Goal: Transaction & Acquisition: Purchase product/service

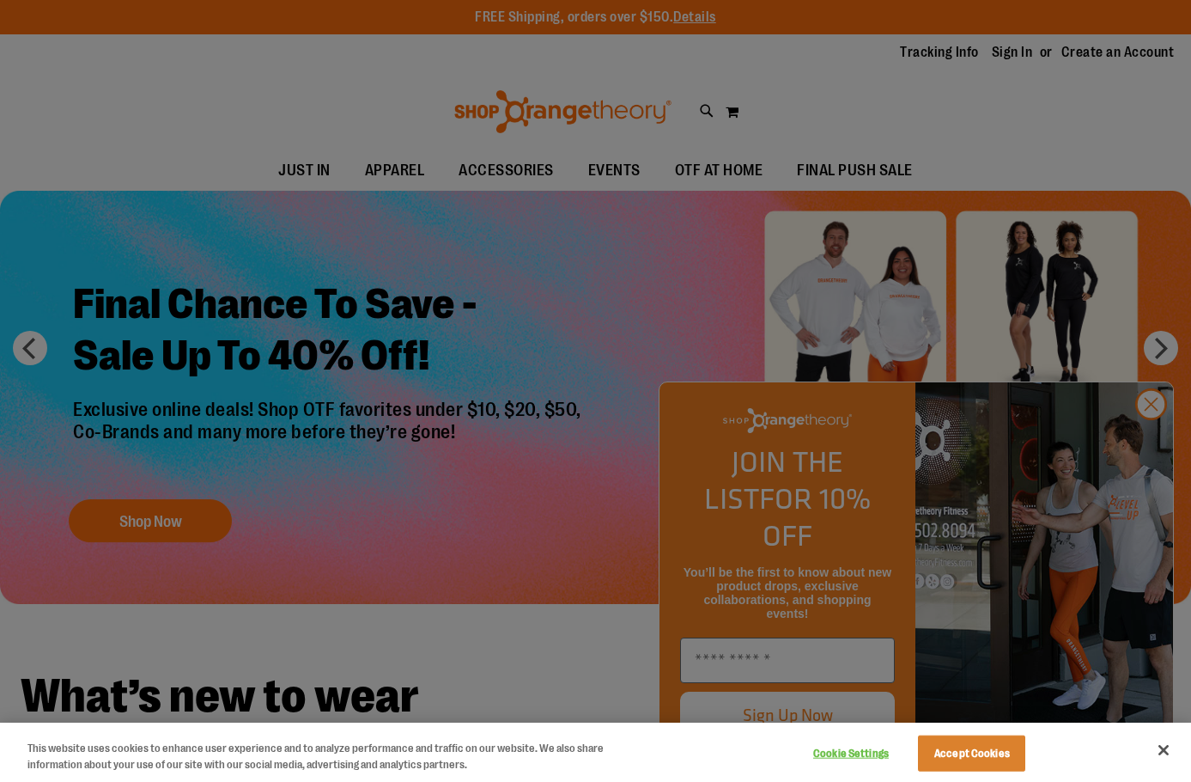
click at [230, 152] on div at bounding box center [595, 391] width 1191 height 782
click at [1157, 747] on button "Close" at bounding box center [1164, 750] width 38 height 38
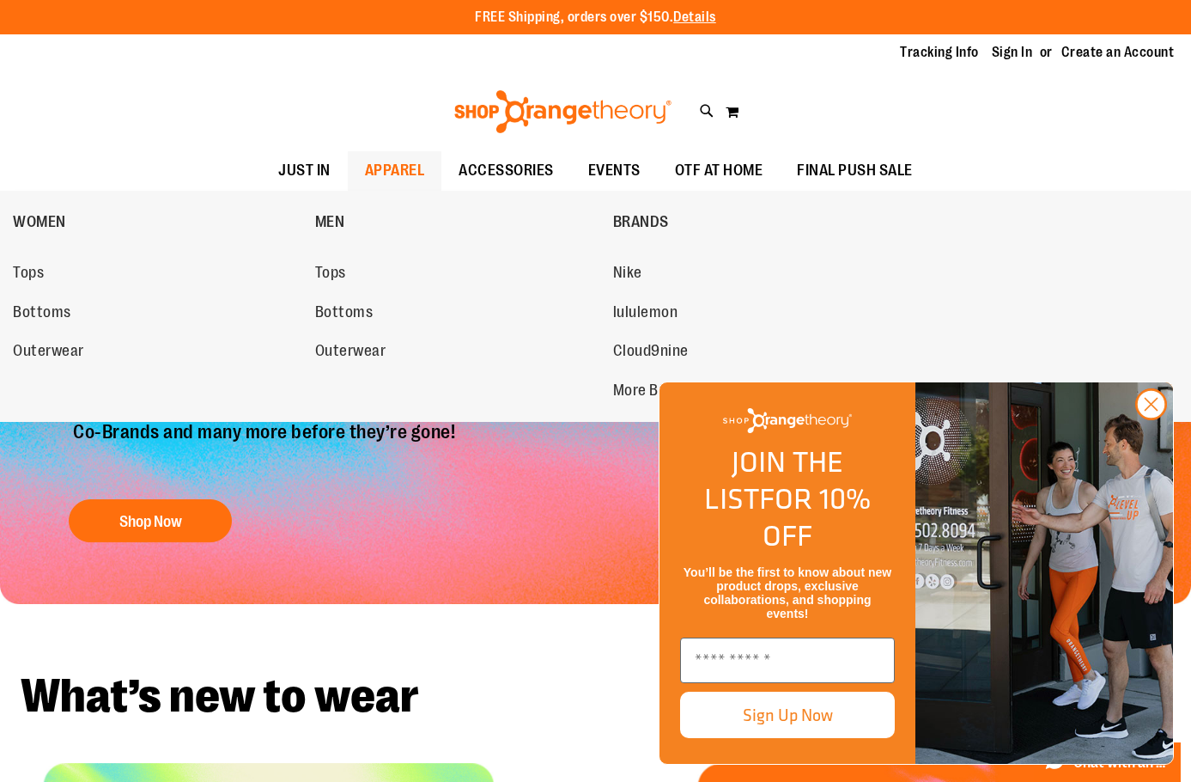
click at [371, 180] on span "APPAREL" at bounding box center [395, 170] width 60 height 39
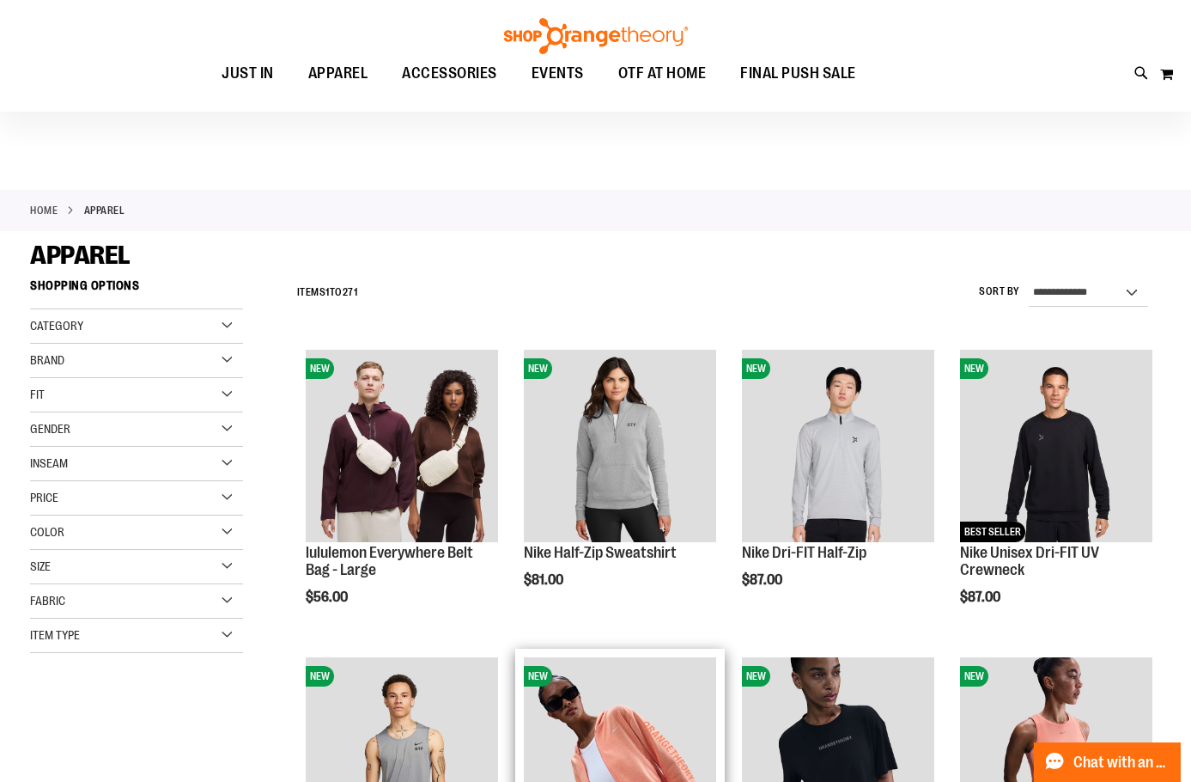
scroll to position [429, 0]
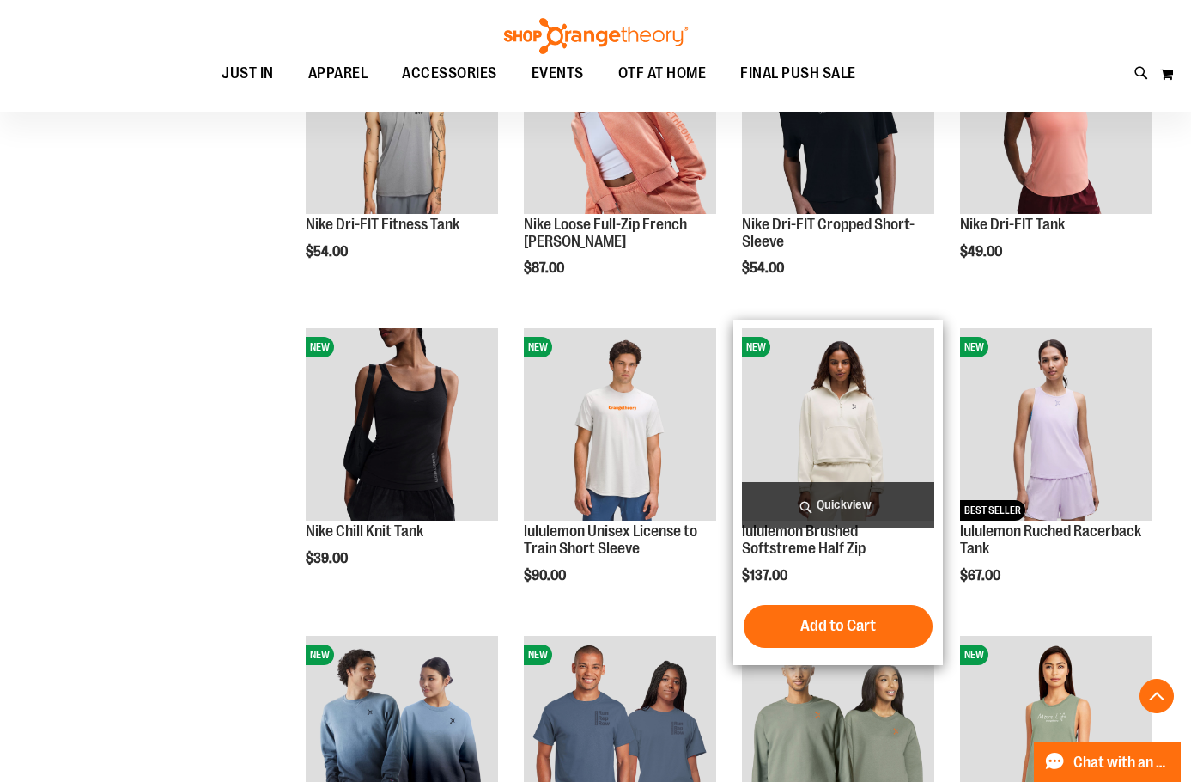
scroll to position [858, 0]
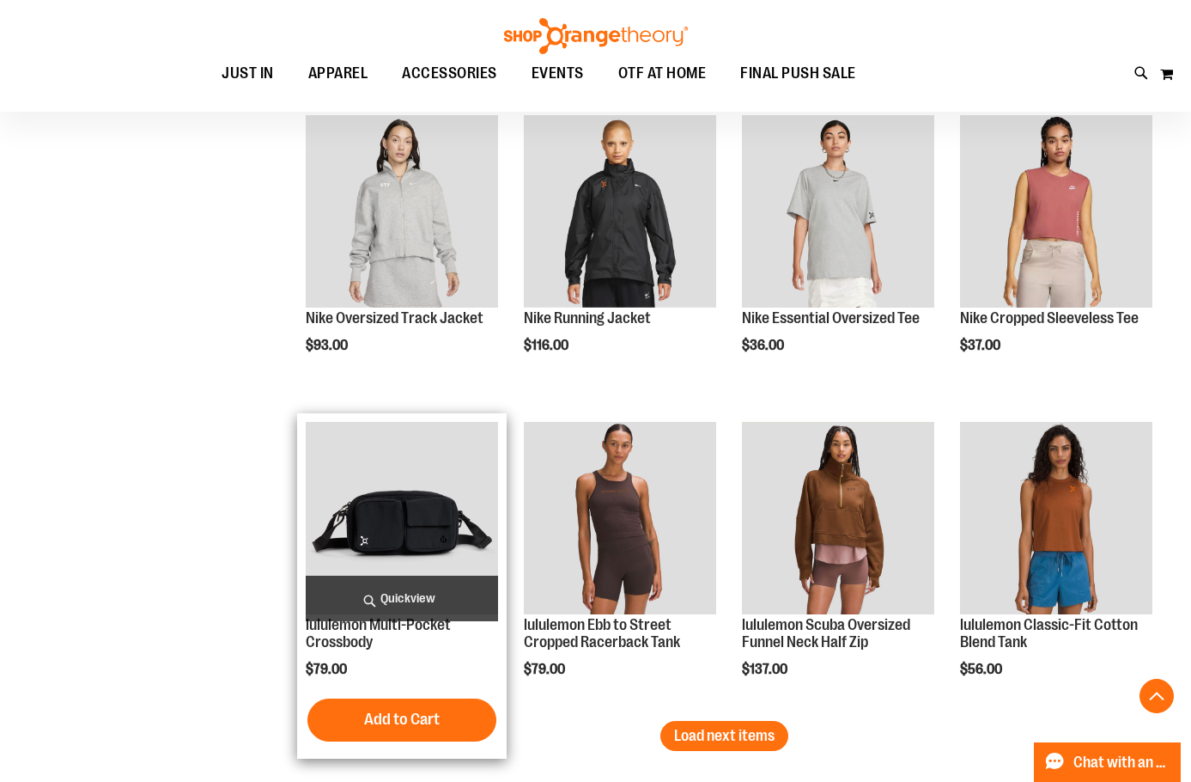
scroll to position [2490, 0]
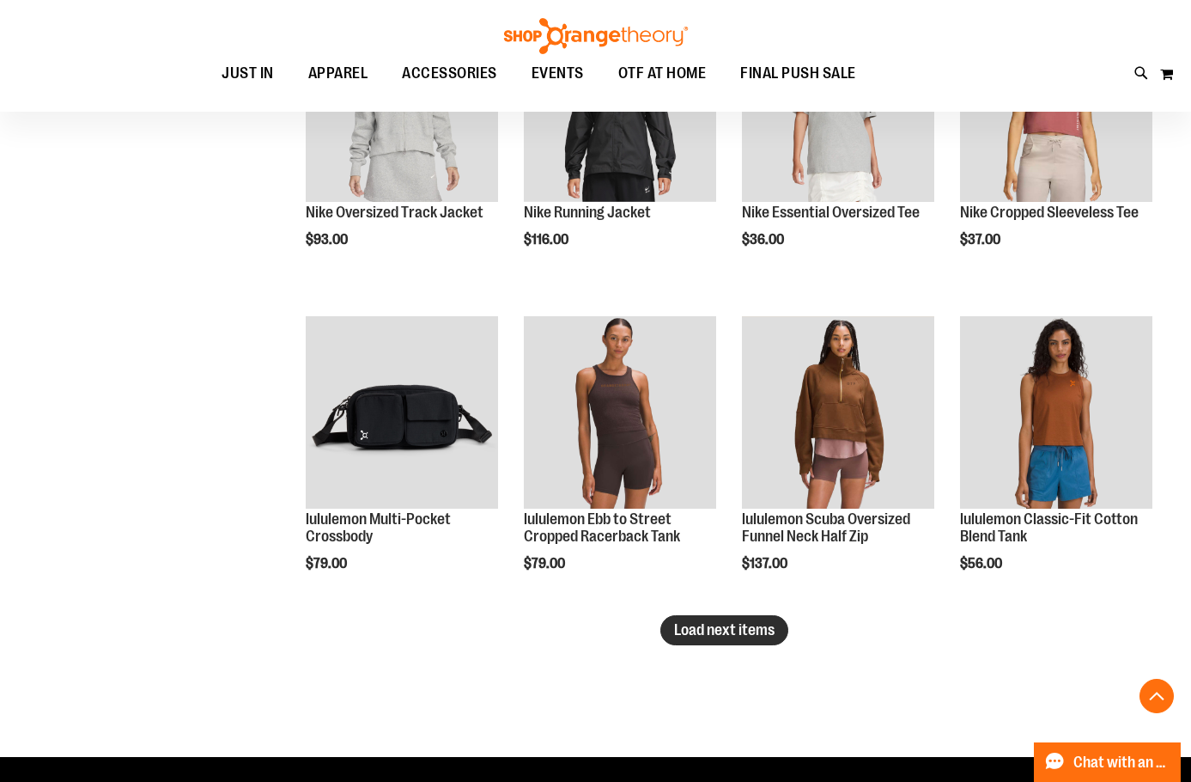
click at [666, 626] on button "Load next items" at bounding box center [725, 630] width 128 height 30
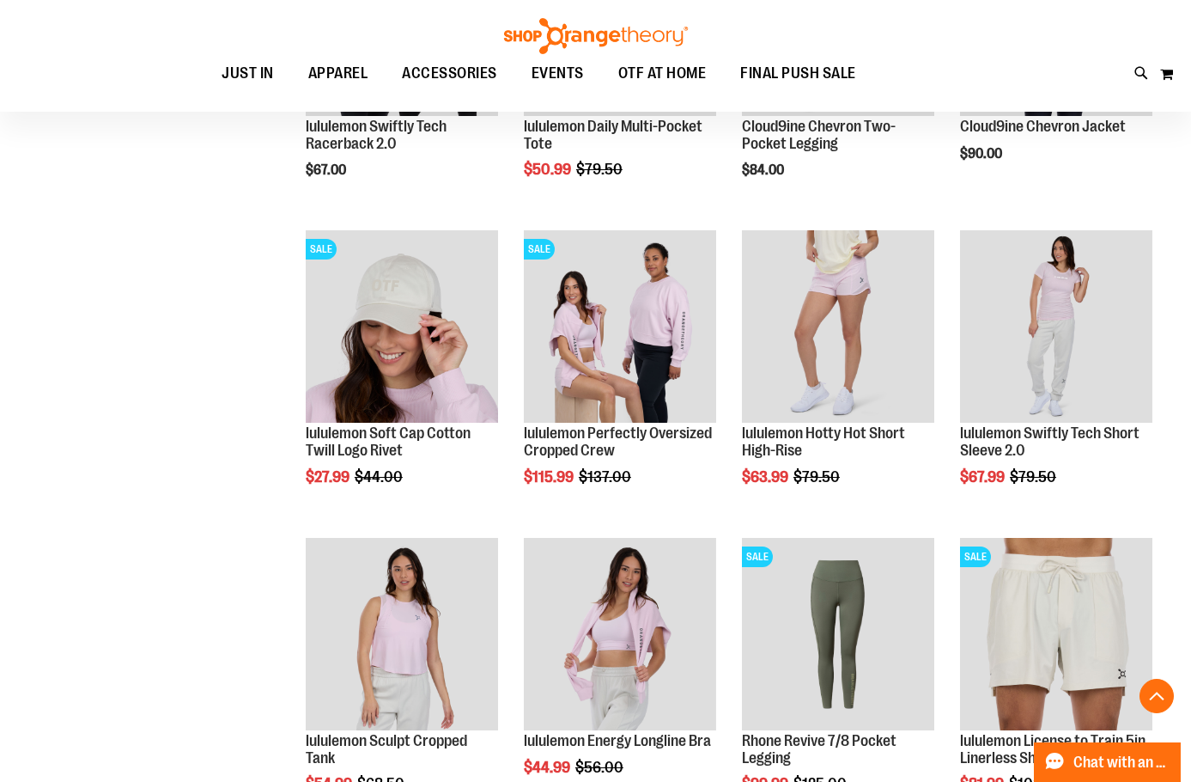
scroll to position [3521, 0]
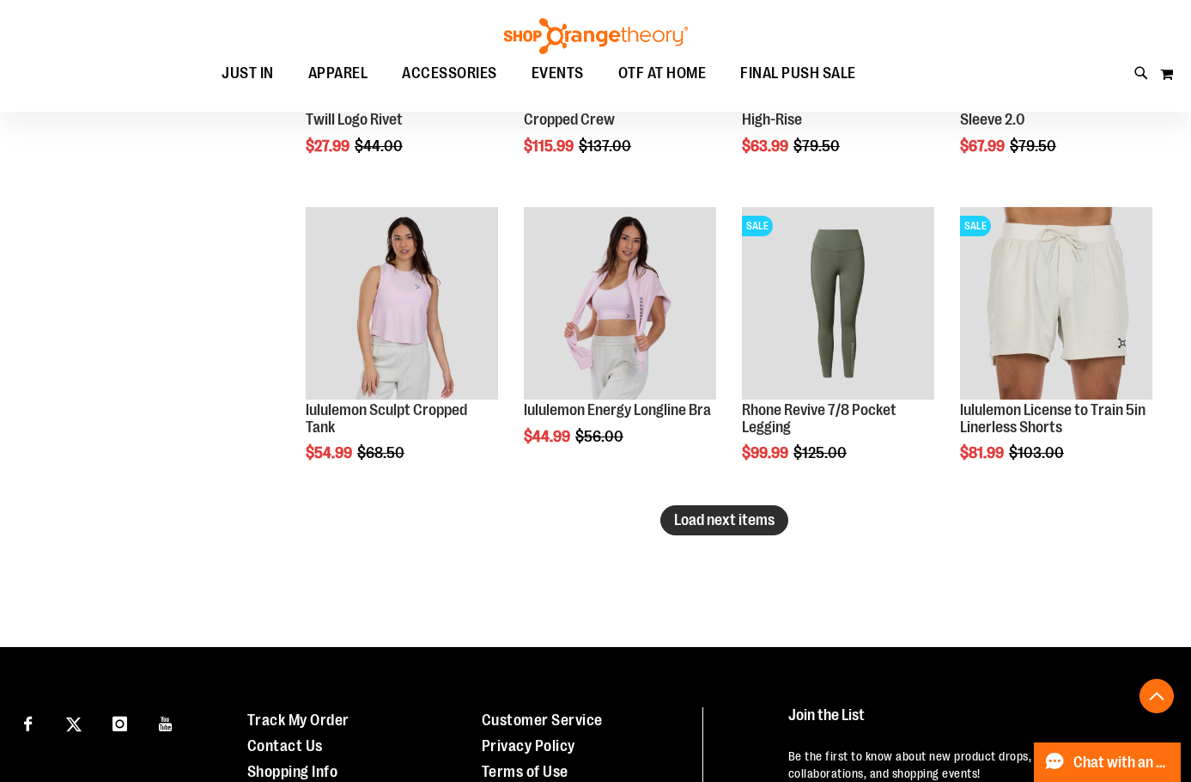
click at [737, 522] on span "Load next items" at bounding box center [724, 519] width 101 height 17
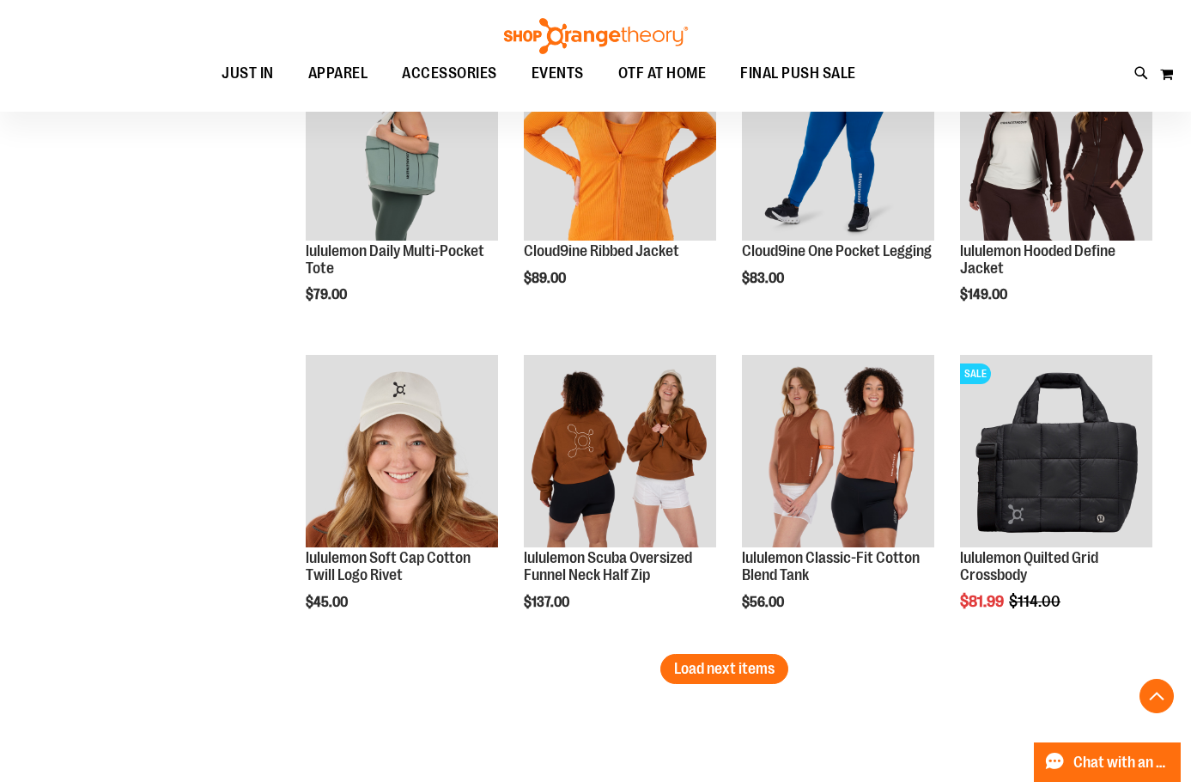
scroll to position [4552, 0]
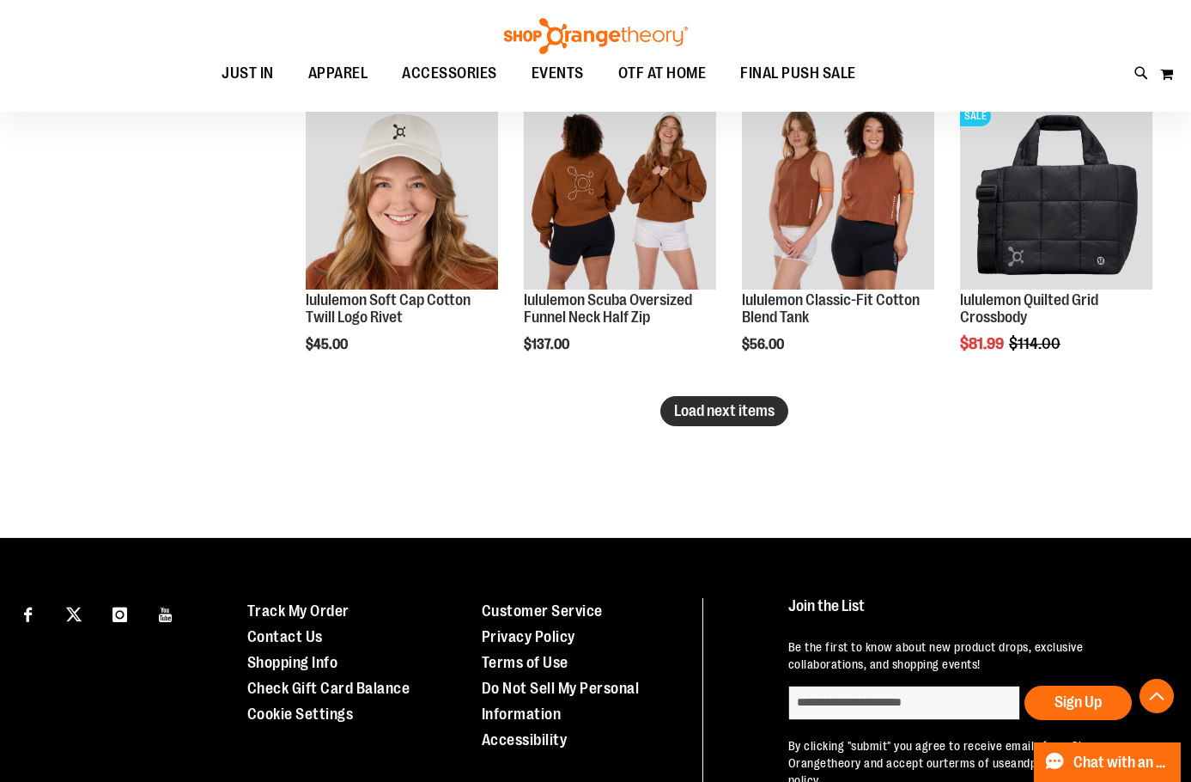
click at [730, 403] on span "Load next items" at bounding box center [724, 410] width 101 height 17
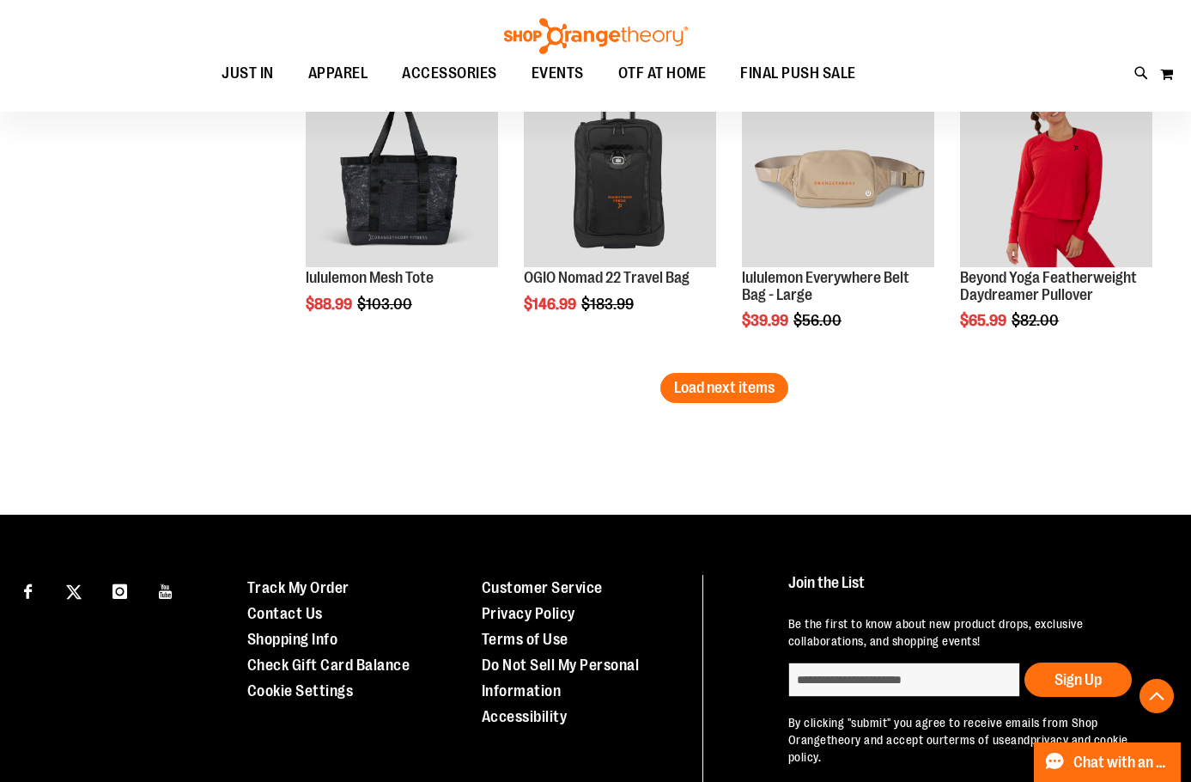
scroll to position [5497, 0]
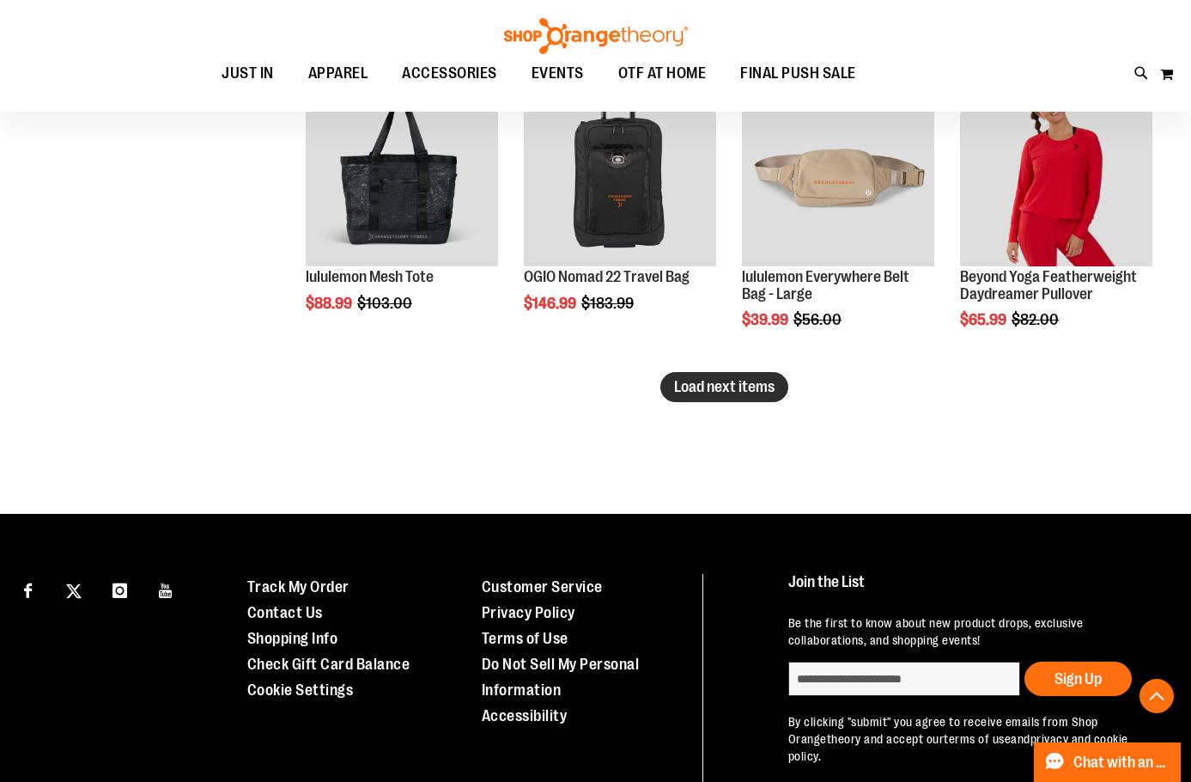
click at [728, 386] on span "Load next items" at bounding box center [724, 386] width 101 height 17
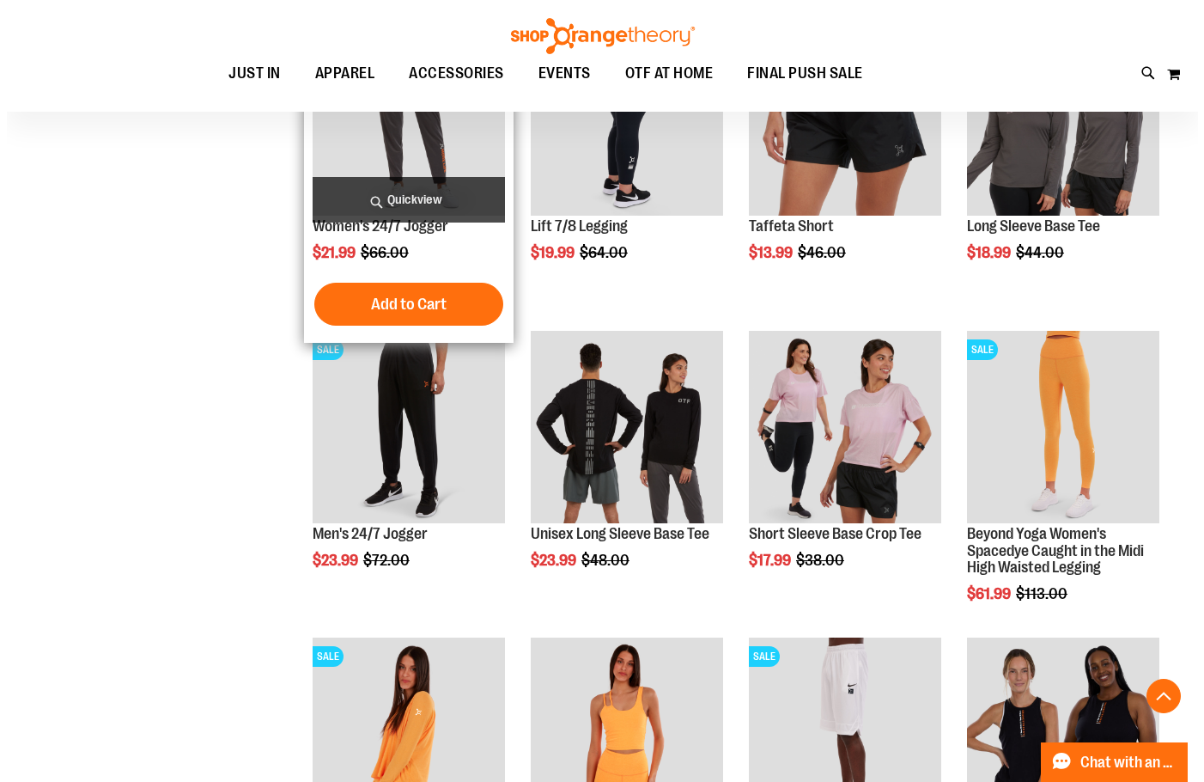
scroll to position [5755, 0]
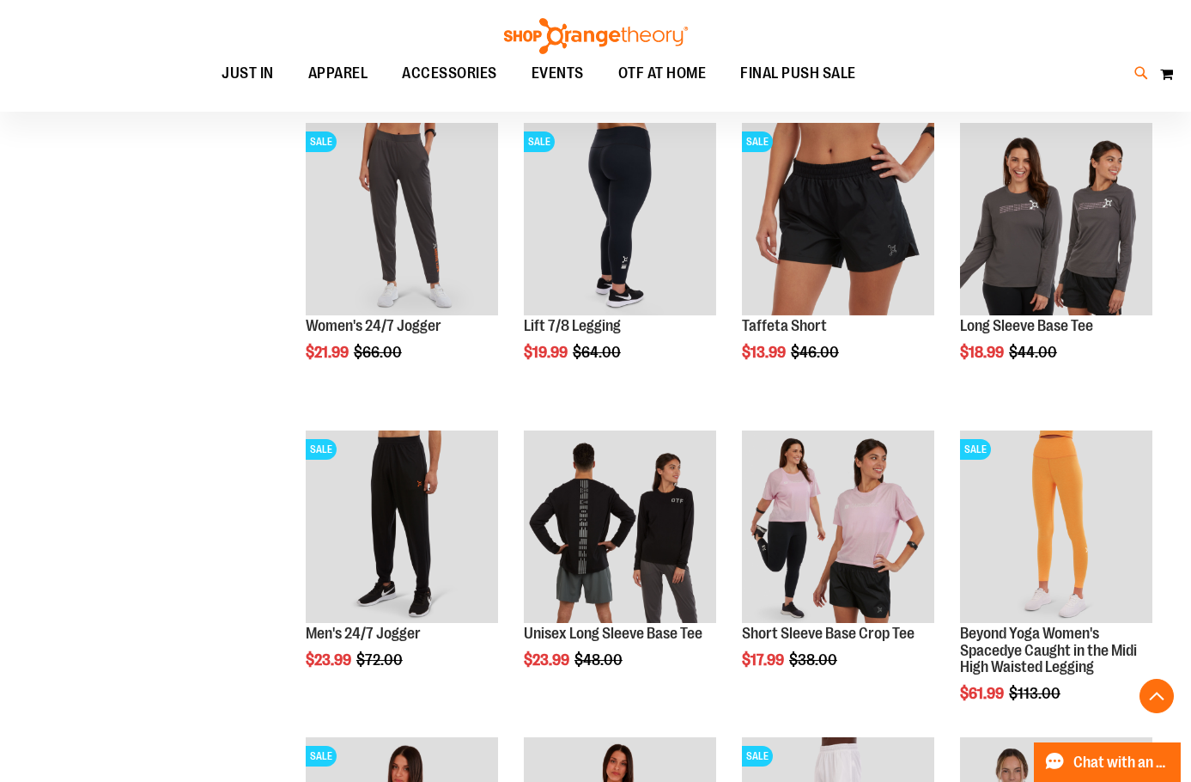
click at [1143, 70] on icon at bounding box center [1142, 74] width 15 height 20
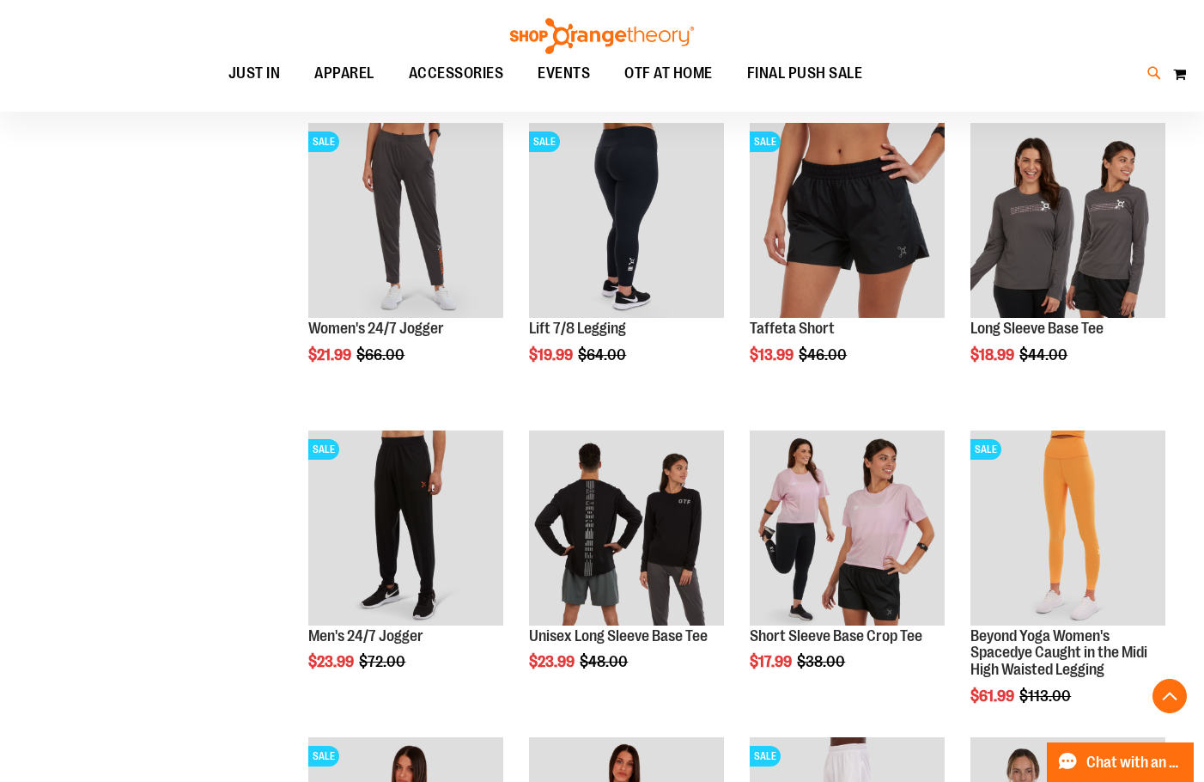
type input "********"
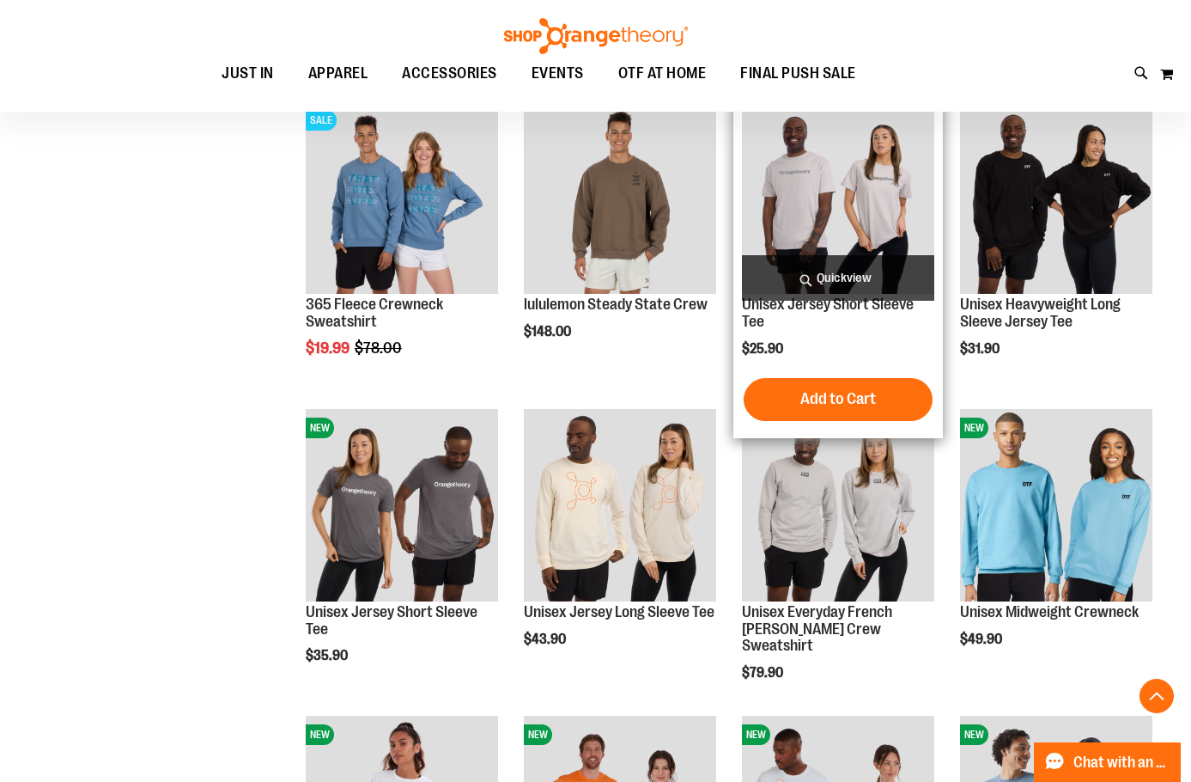
scroll to position [1545, 0]
